Goal: Task Accomplishment & Management: Use online tool/utility

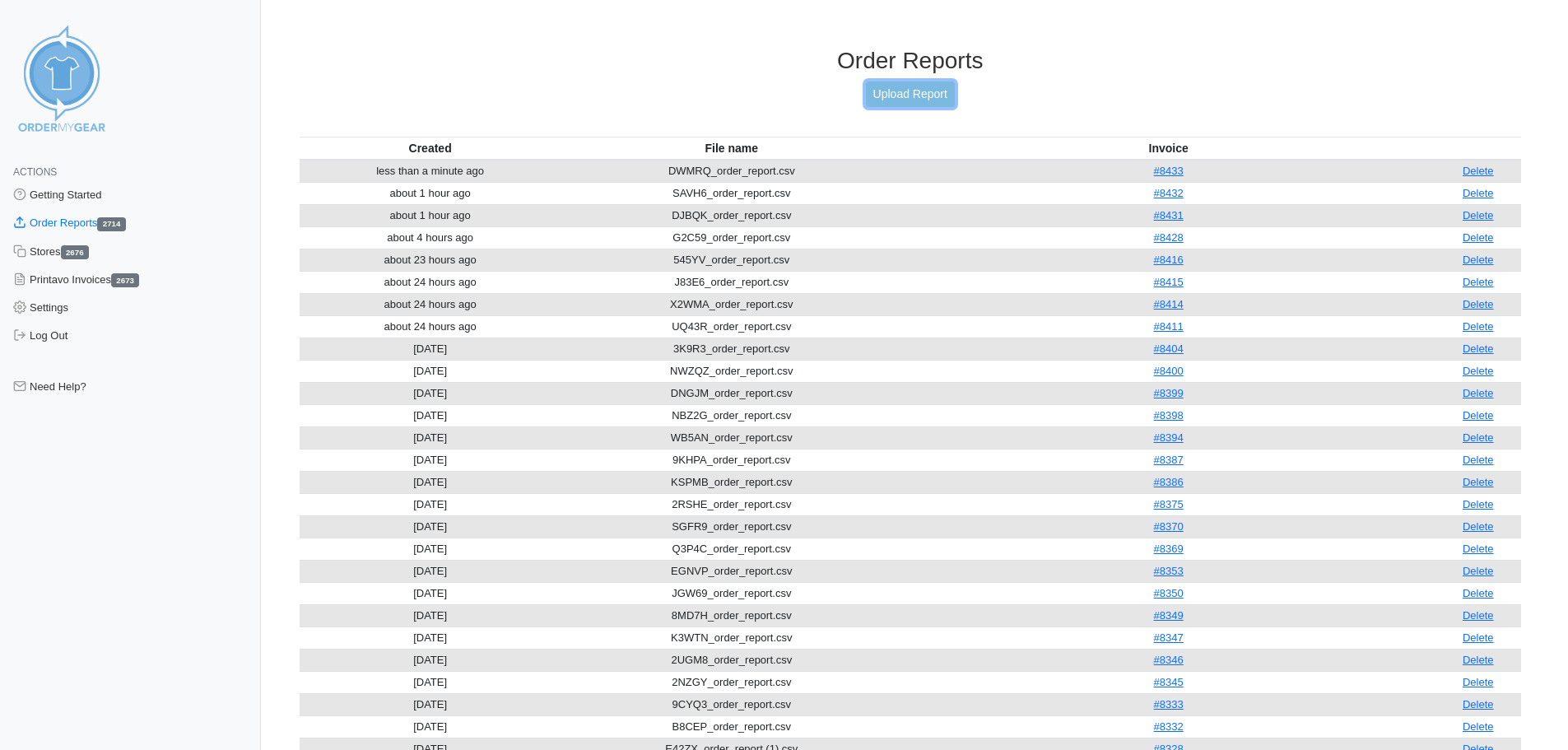
click at [914, 98] on link "Upload Report" at bounding box center [910, 94] width 89 height 26
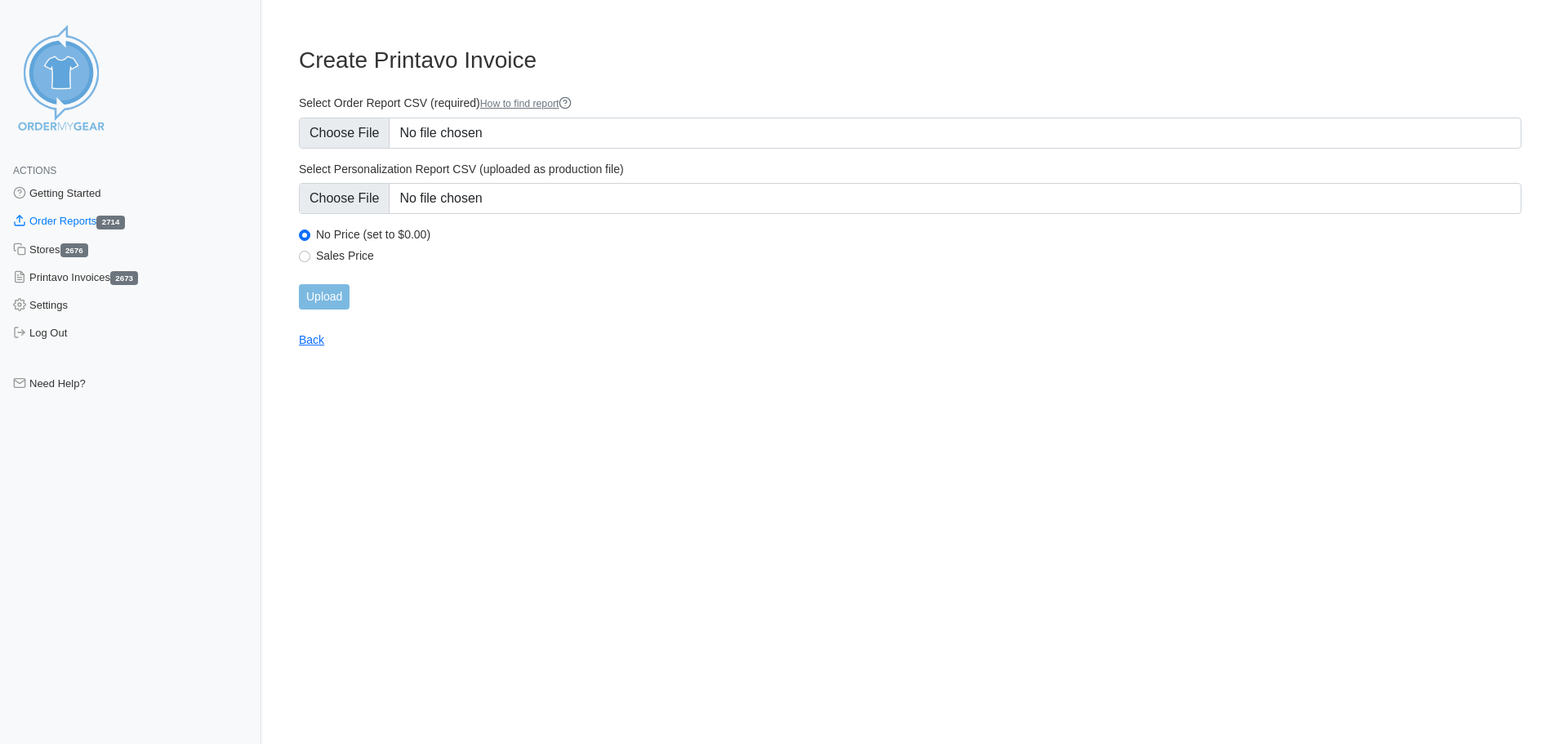
click at [533, 115] on div "Select Order Report CSV (required) How to find report" at bounding box center [910, 122] width 1223 height 53
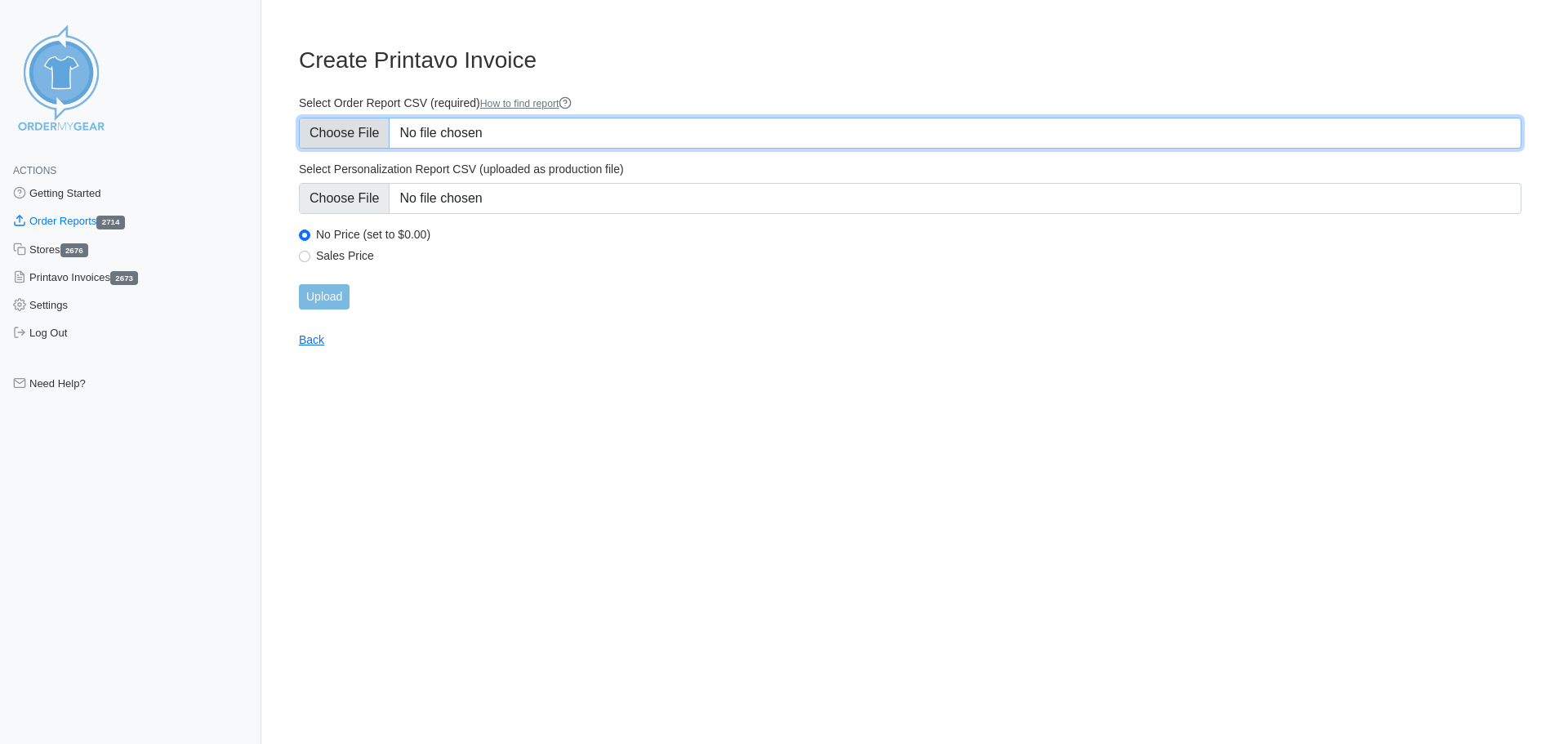
click at [531, 135] on input "Select Order Report CSV (required) How to find report" at bounding box center [910, 133] width 1223 height 31
type input "C:\fakepath\4WMAE_order_report.csv"
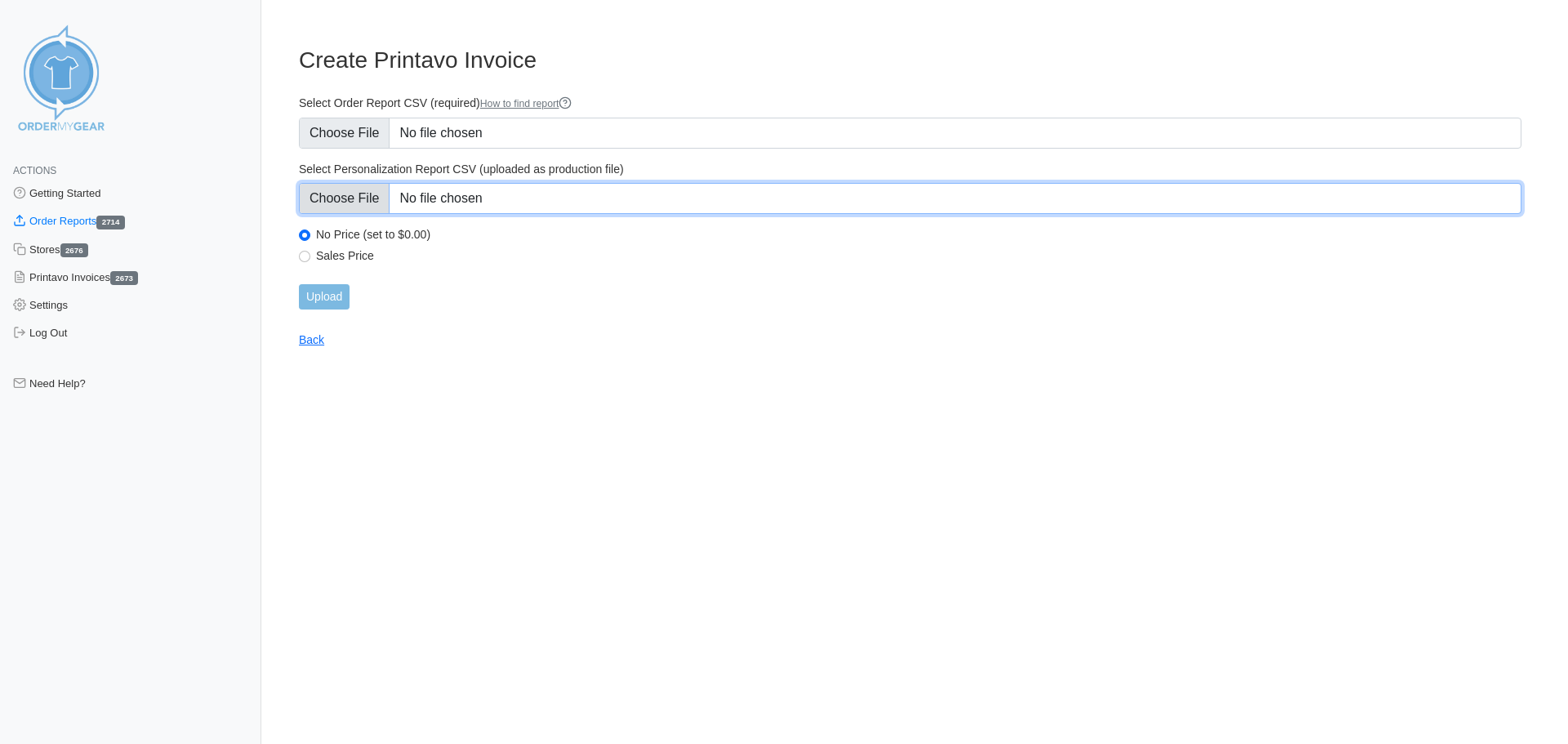
click at [554, 199] on input "Select Personalization Report CSV (uploaded as production file)" at bounding box center [910, 198] width 1223 height 31
type input "C:\fakepath\4WMAE_personalization_report.csv"
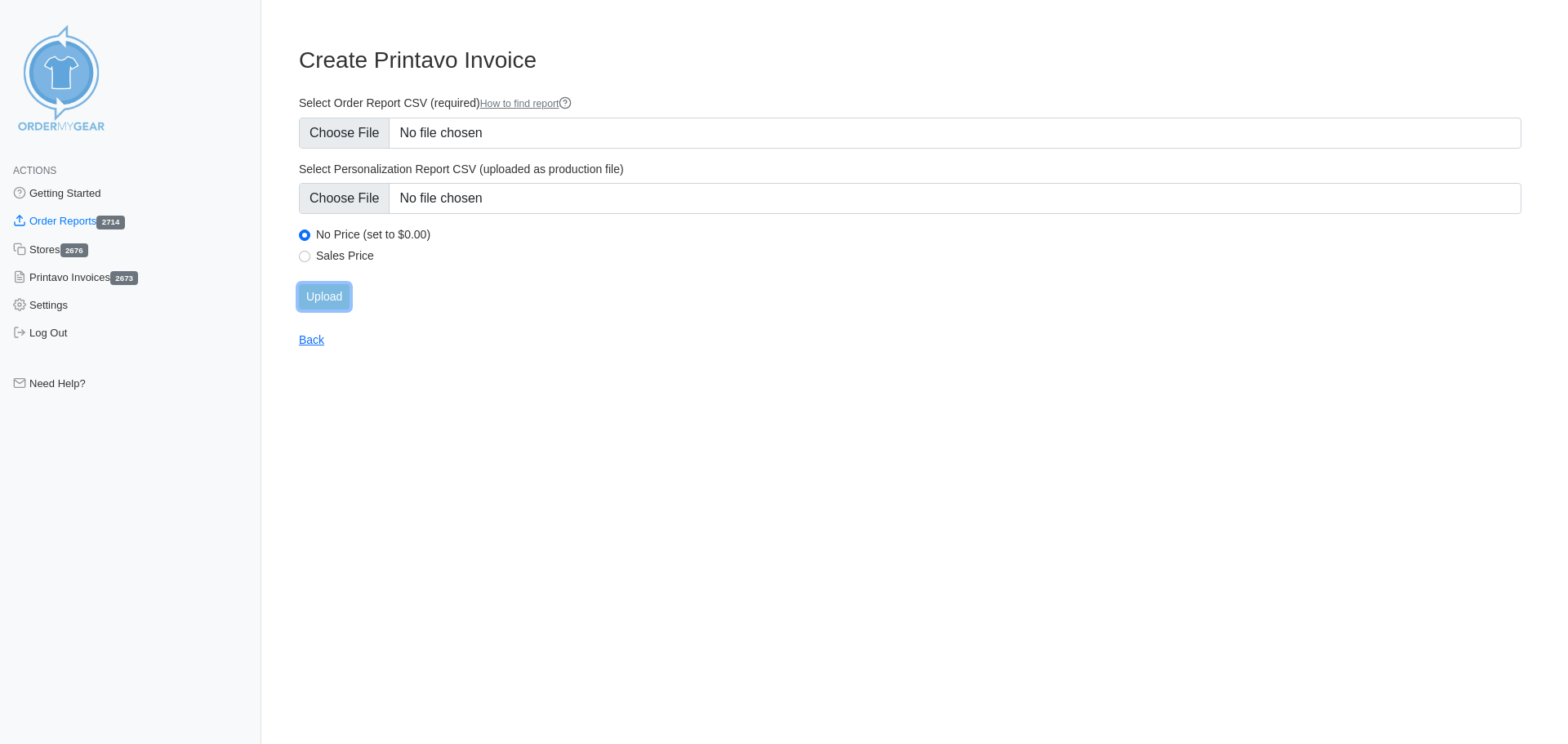
click at [338, 291] on input "Upload" at bounding box center [323, 297] width 50 height 26
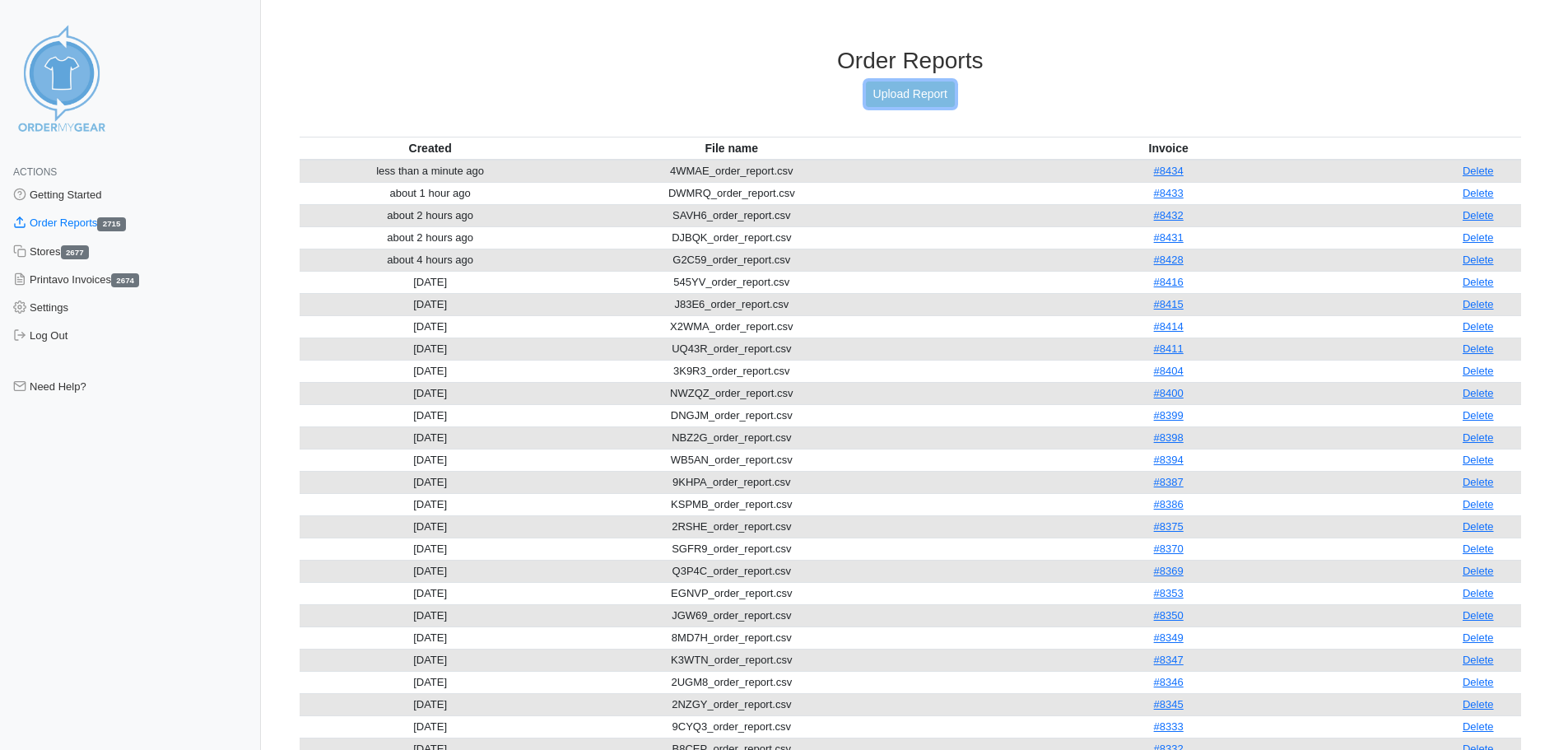
click at [866, 95] on link "Upload Report" at bounding box center [910, 94] width 89 height 26
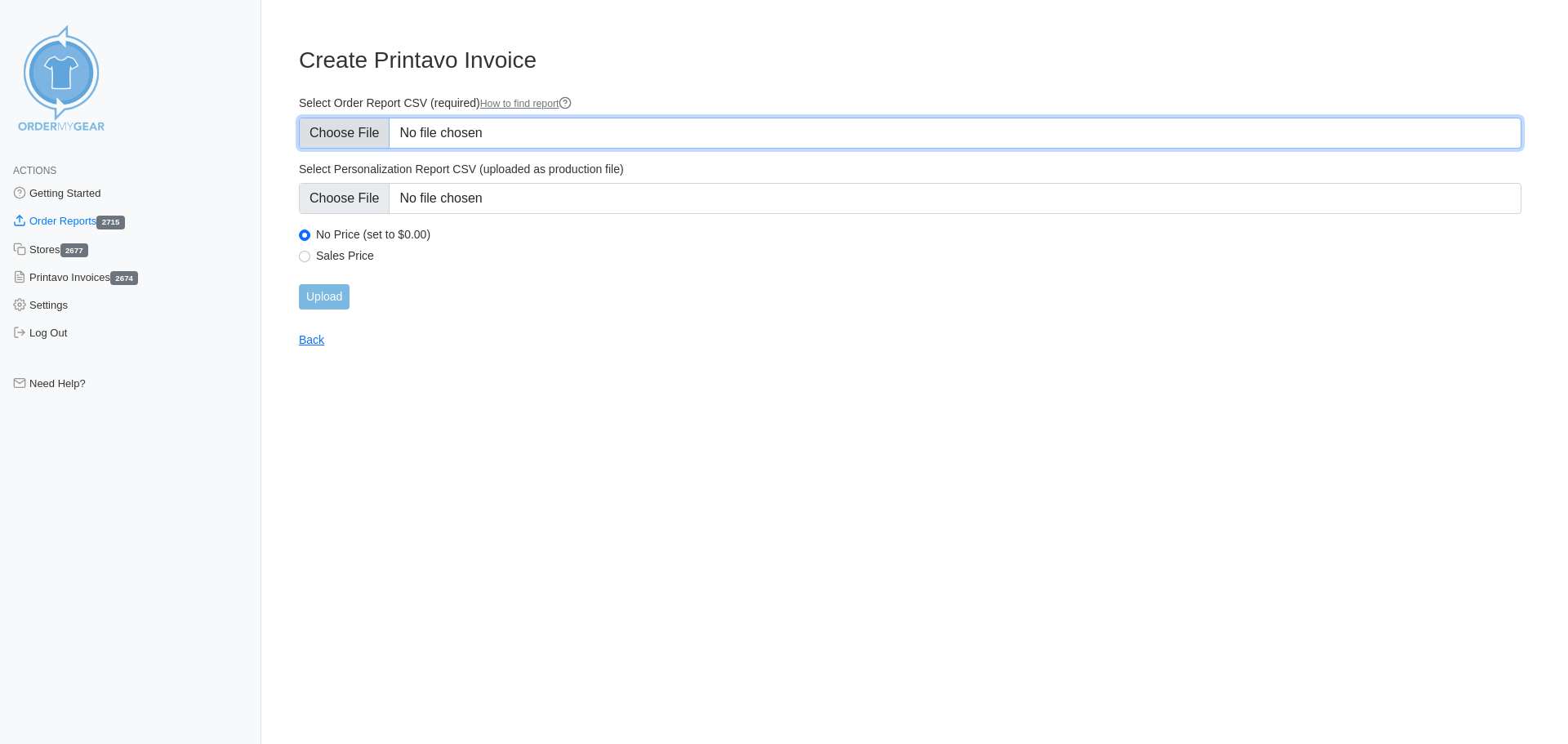
click at [496, 129] on input "Select Order Report CSV (required) How to find report" at bounding box center [910, 133] width 1223 height 31
type input "C:\fakepath\Z82NE_order_report.csv"
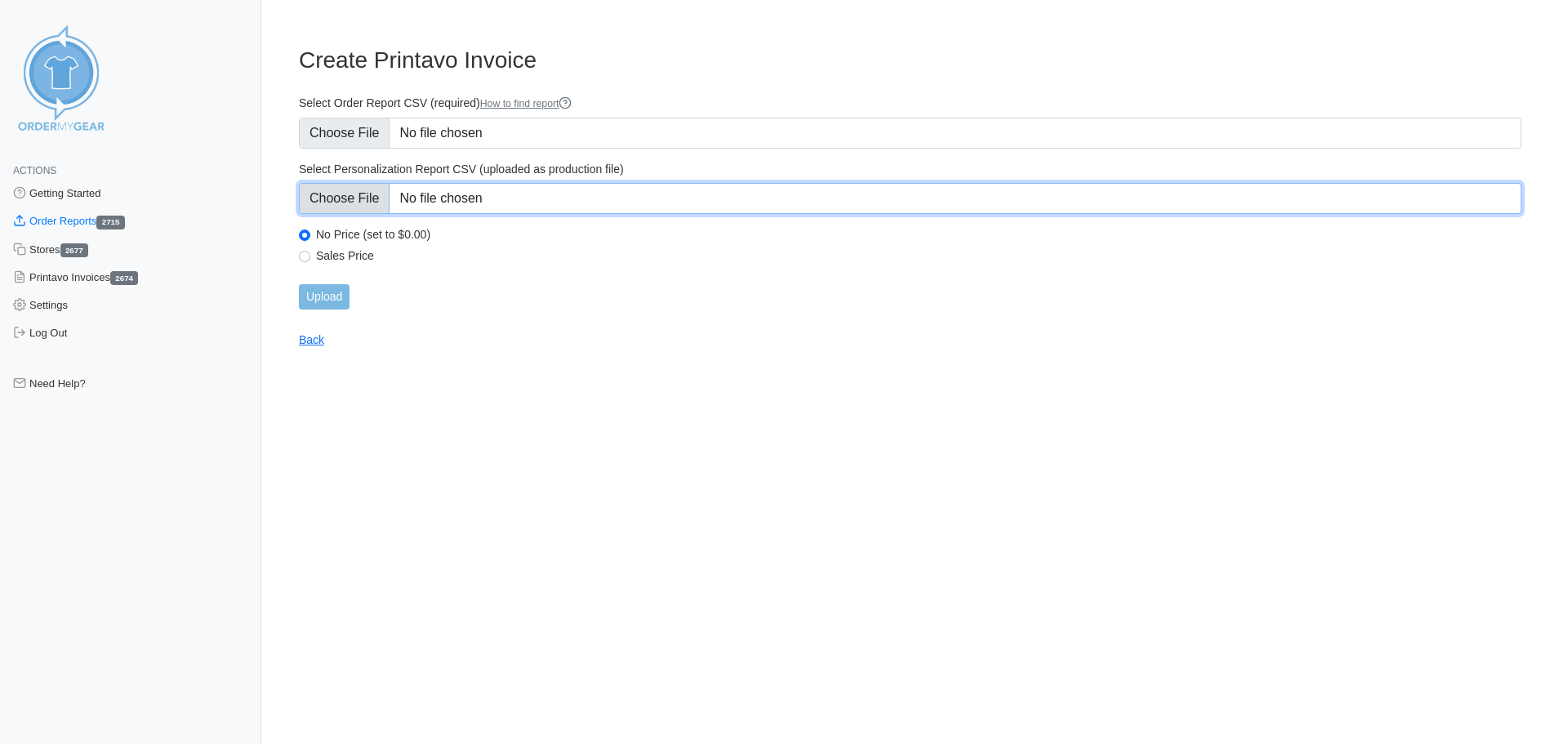
click at [652, 209] on input "Select Personalization Report CSV (uploaded as production file)" at bounding box center [910, 198] width 1223 height 31
type input "C:\fakepath\Z82NE_personalization_report.csv"
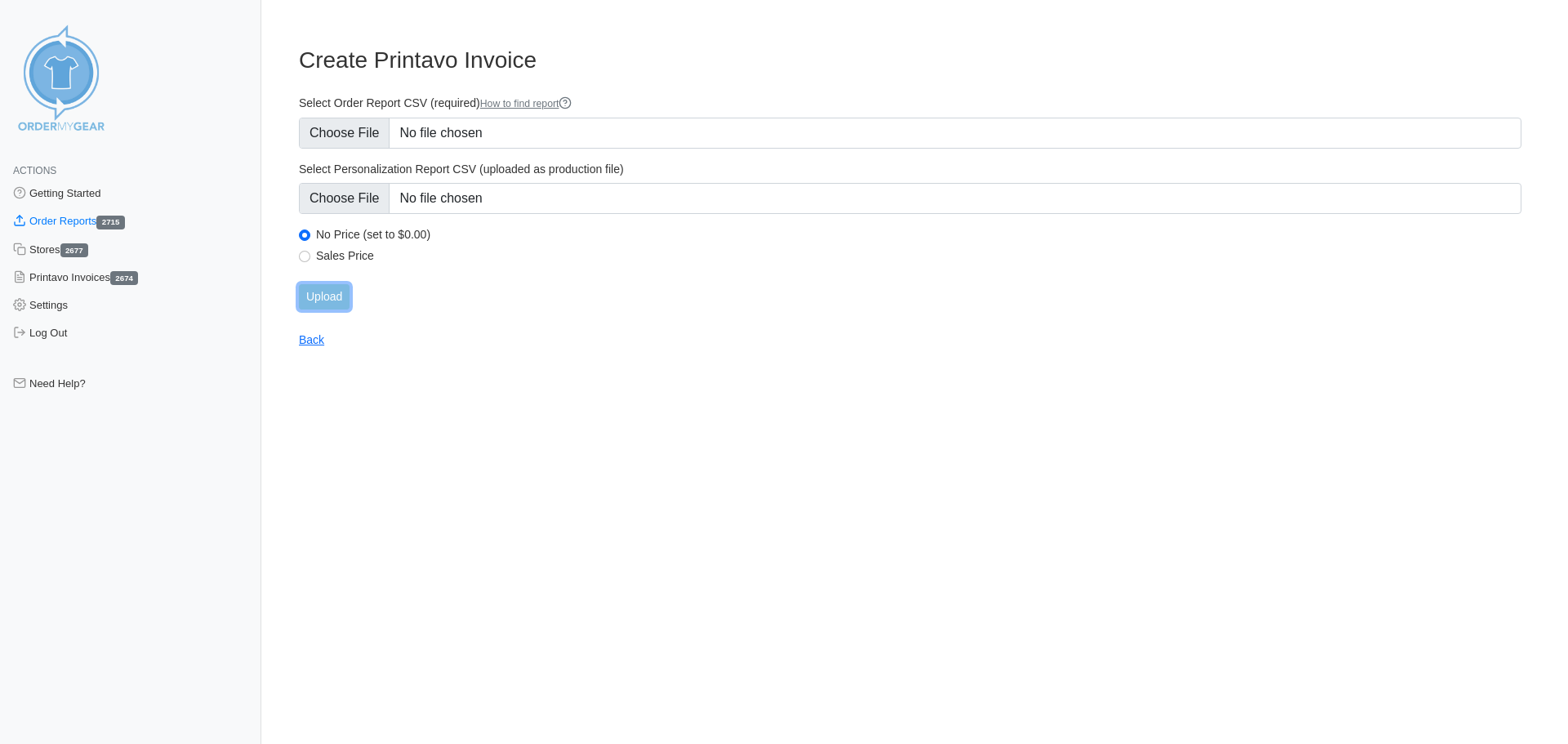
click at [330, 297] on input "Upload" at bounding box center [323, 297] width 50 height 26
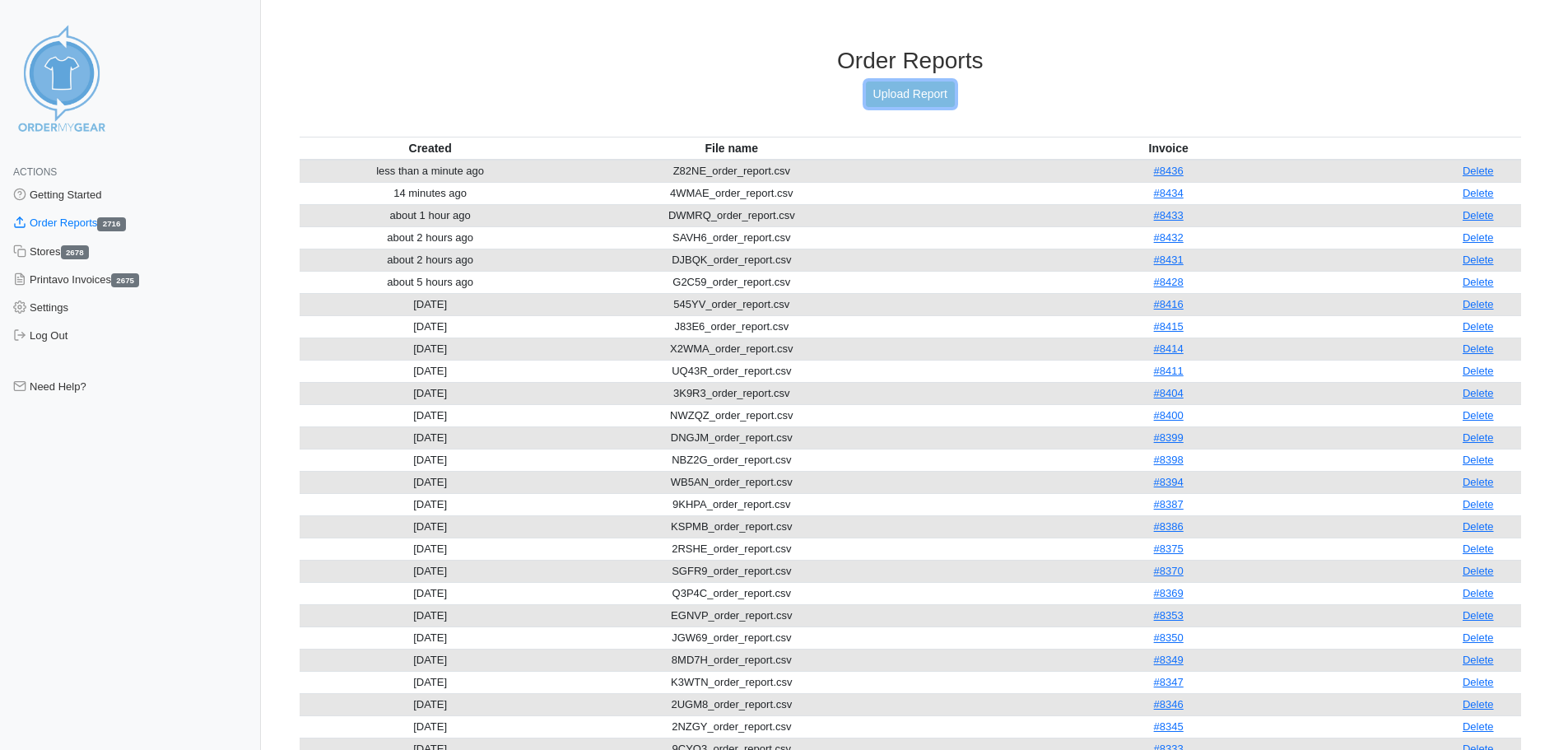
click at [915, 97] on link "Upload Report" at bounding box center [910, 94] width 89 height 26
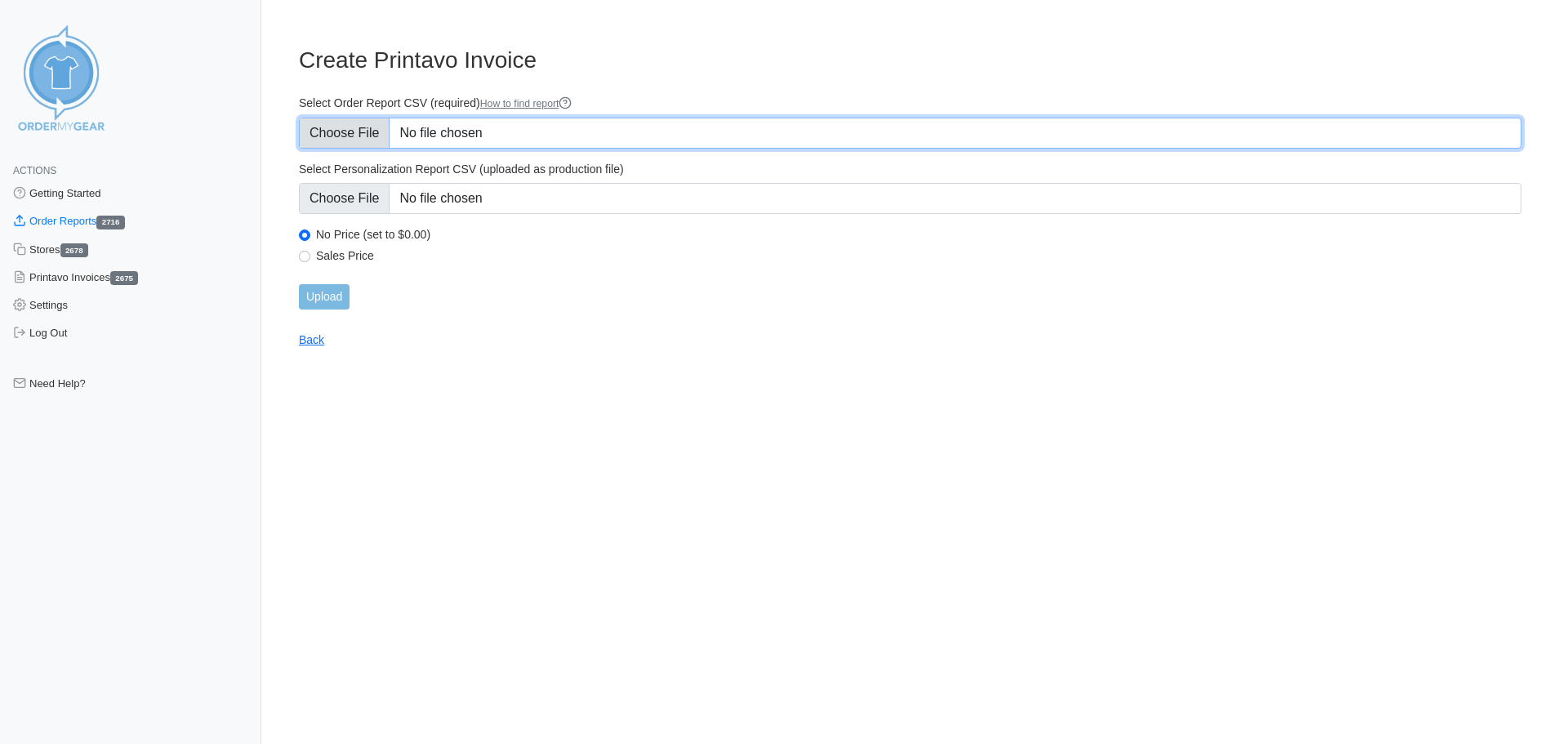
click at [432, 134] on input "Select Order Report CSV (required) How to find report" at bounding box center [910, 133] width 1223 height 31
type input "C:\fakepath\Y9A5V_order_report.csv"
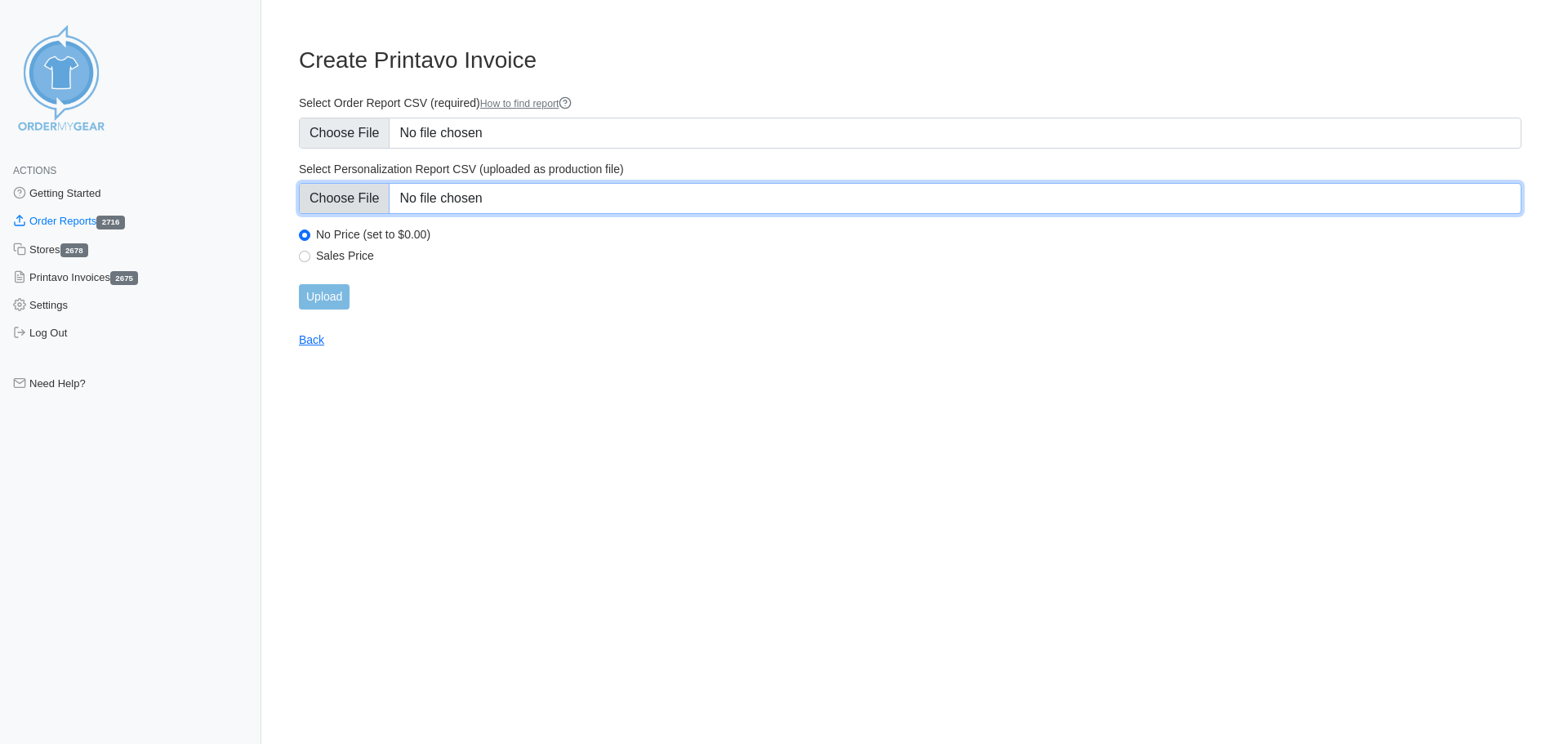
click at [614, 192] on input "Select Personalization Report CSV (uploaded as production file)" at bounding box center [910, 198] width 1223 height 31
type input "C:\fakepath\Y9A5V_personalization_report.csv"
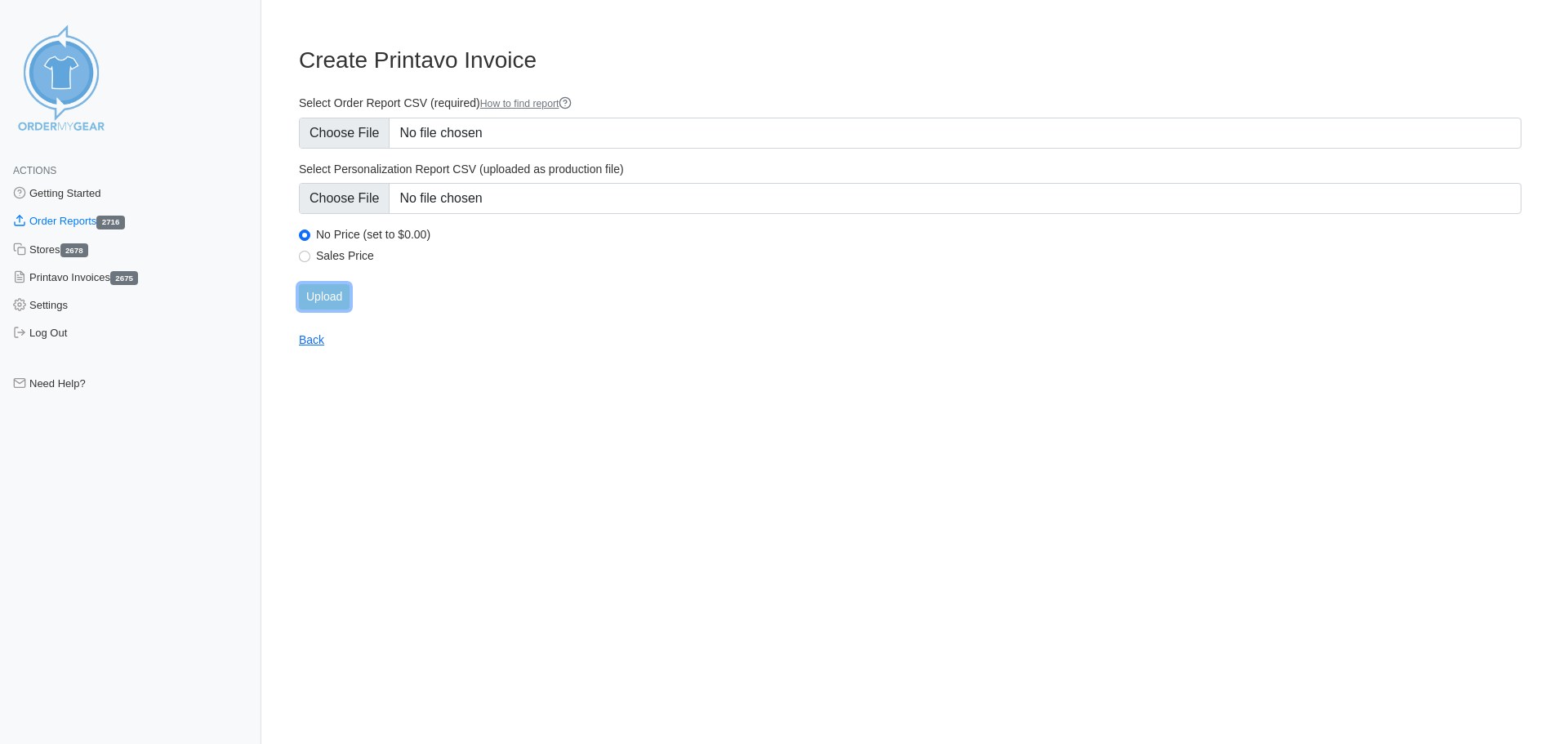
click at [349, 290] on input "Upload" at bounding box center [323, 297] width 50 height 26
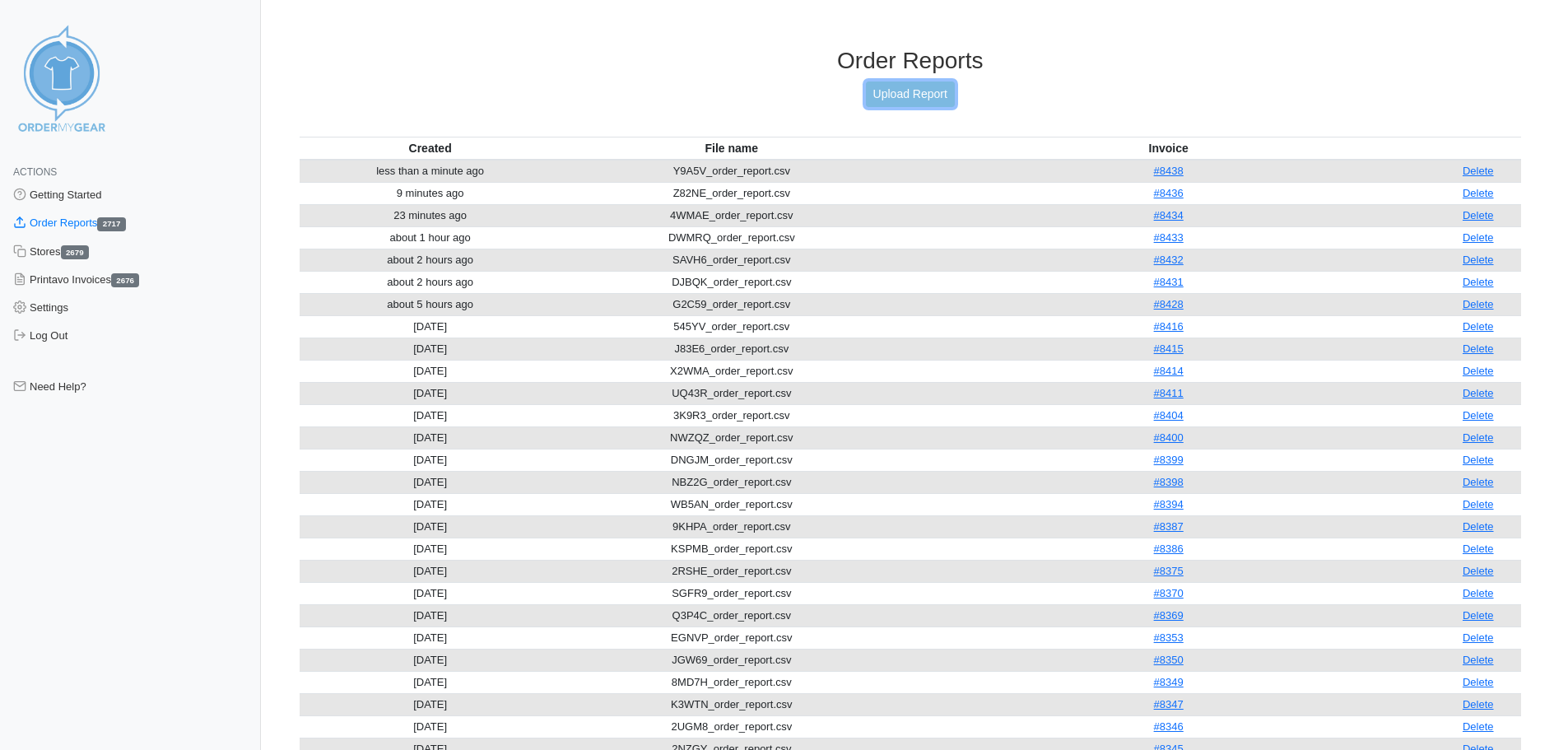
click at [904, 95] on link "Upload Report" at bounding box center [910, 94] width 89 height 26
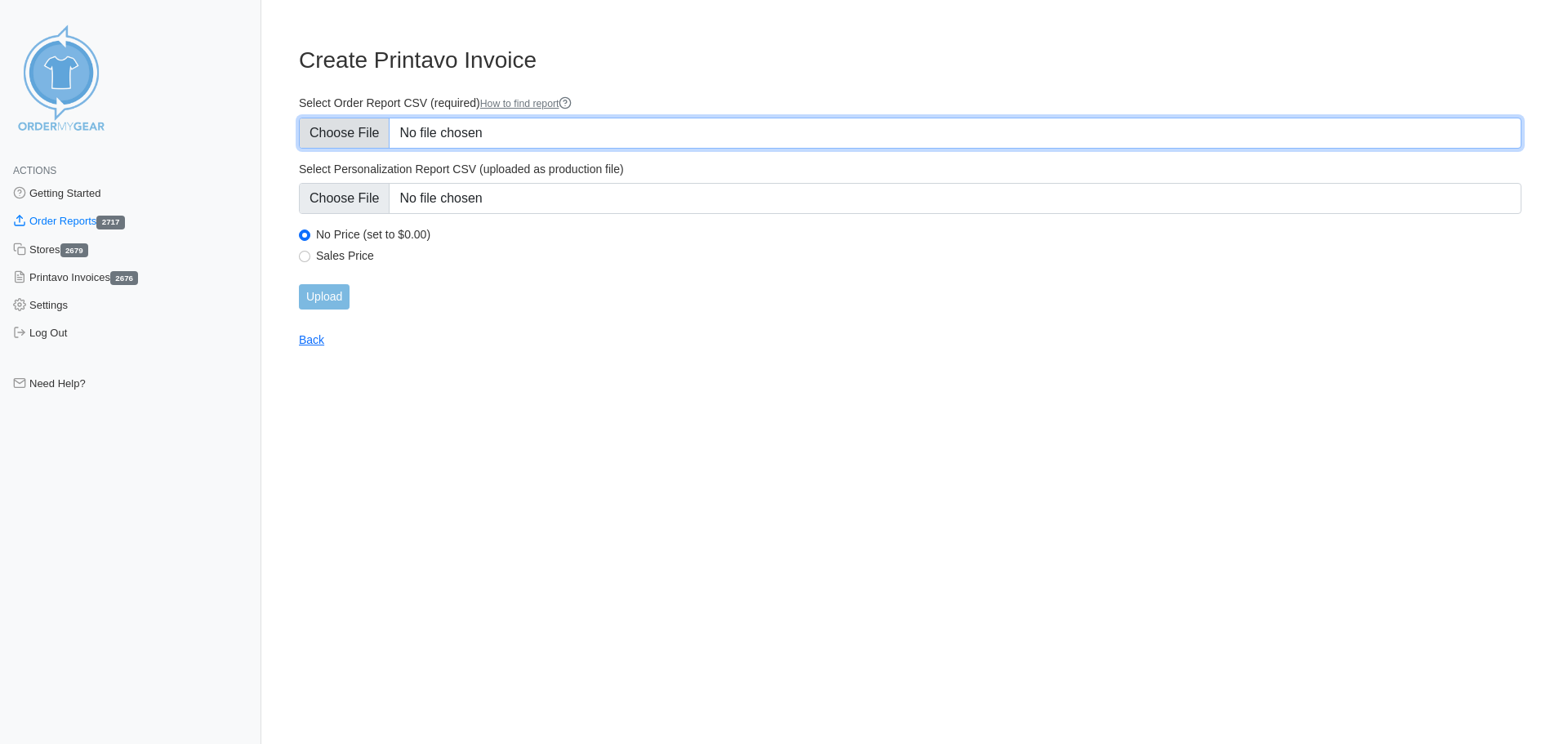
click at [550, 125] on input "Select Order Report CSV (required) How to find report" at bounding box center [910, 133] width 1223 height 31
type input "C:\fakepath\53336_order_report.csv"
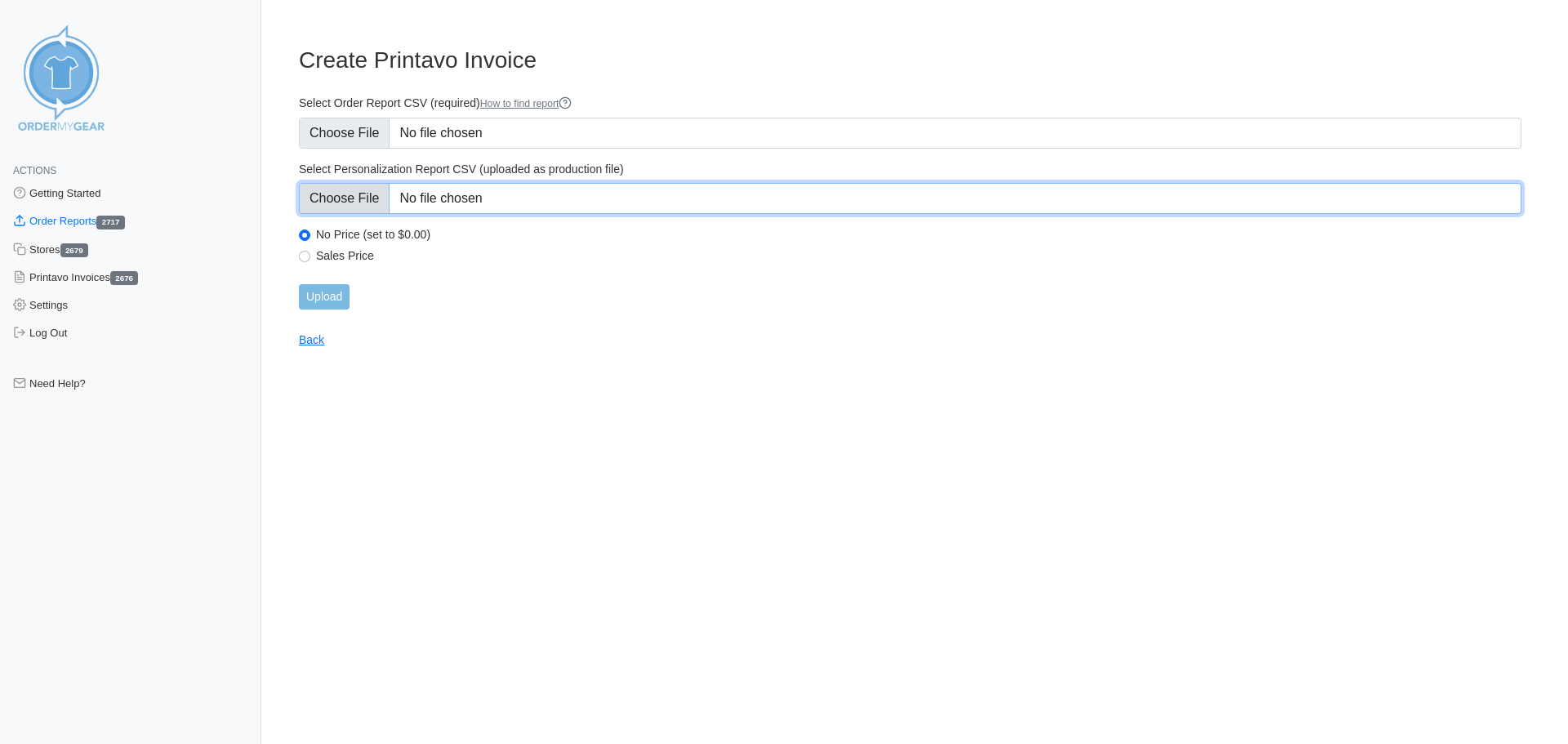
click at [635, 203] on input "Select Personalization Report CSV (uploaded as production file)" at bounding box center [910, 198] width 1223 height 31
type input "C:\fakepath\53336_personalization_report.csv"
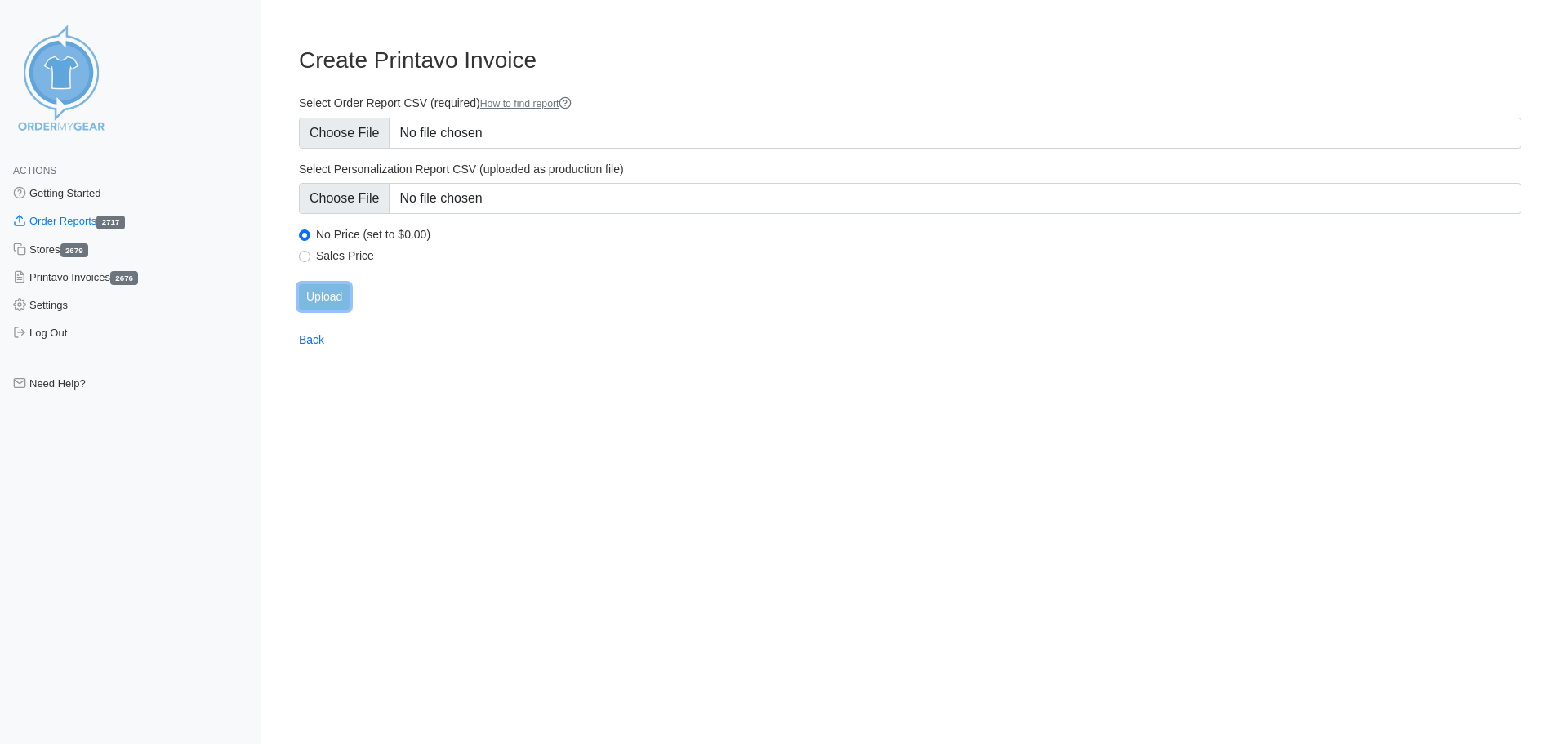
click at [341, 292] on input "Upload" at bounding box center [323, 297] width 50 height 26
